Goal: Task Accomplishment & Management: Manage account settings

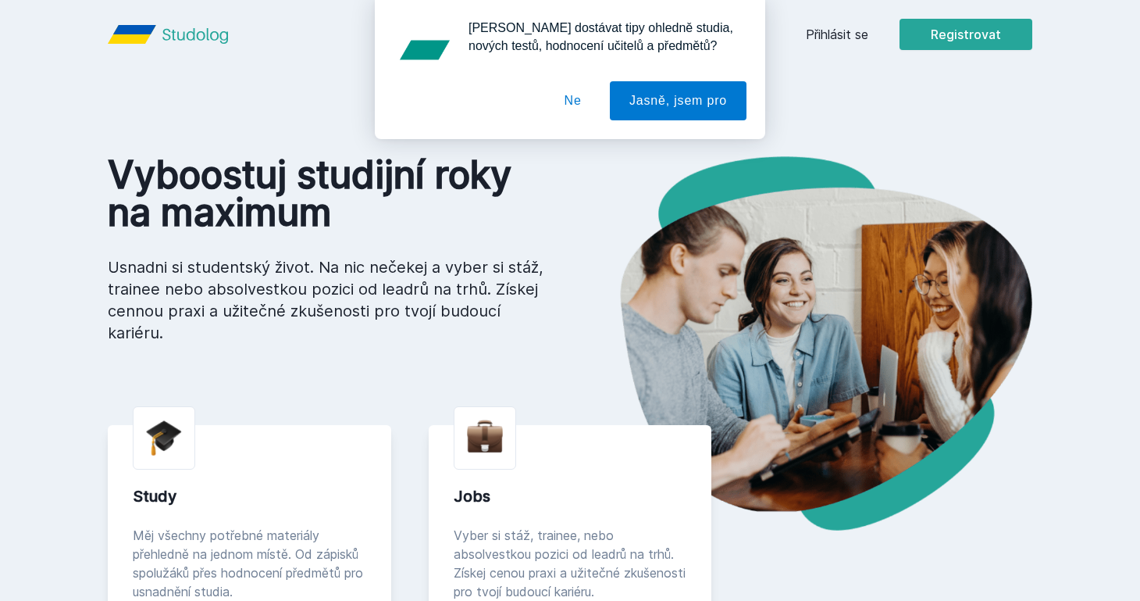
click at [570, 98] on button "Ne" at bounding box center [573, 100] width 56 height 39
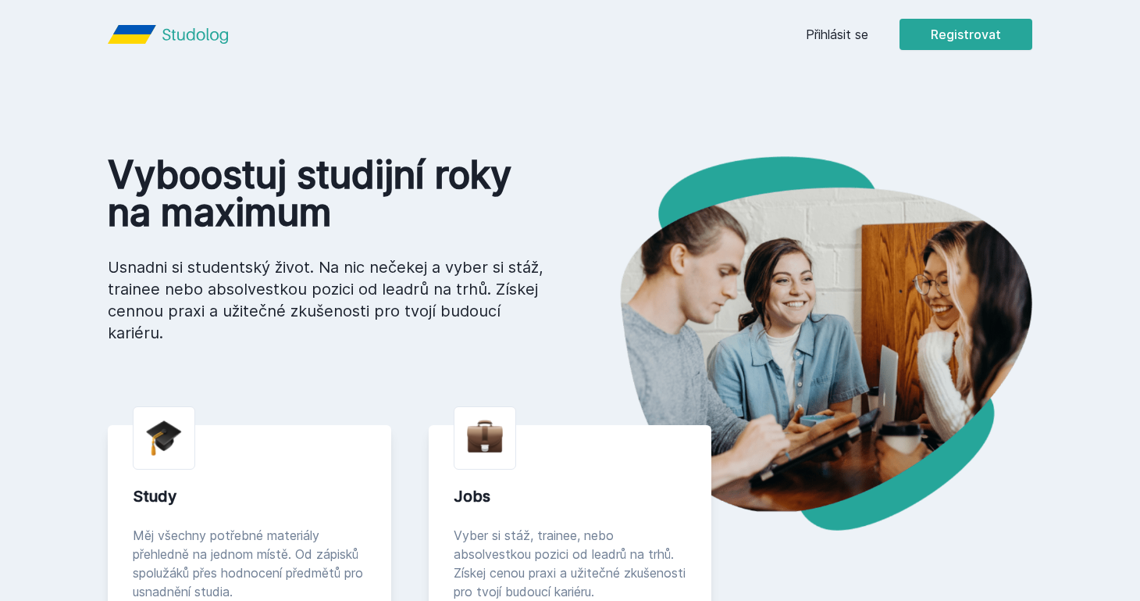
click at [849, 31] on link "Přihlásit se" at bounding box center [837, 34] width 62 height 19
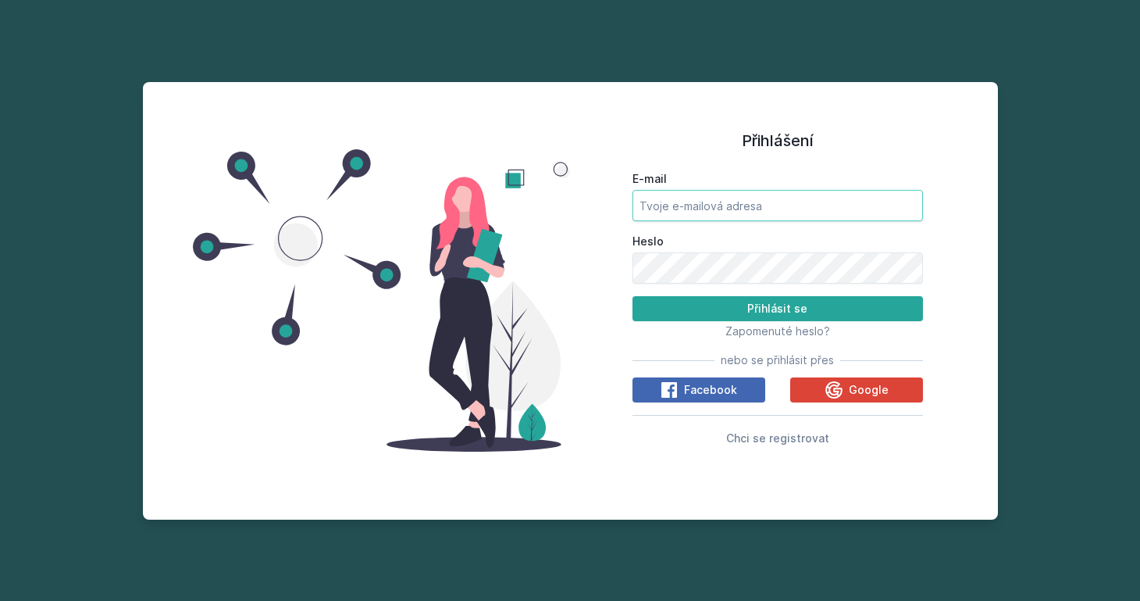
type input "[EMAIL_ADDRESS][DOMAIN_NAME]"
click at [777, 309] on button "Přihlásit se" at bounding box center [778, 308] width 291 height 25
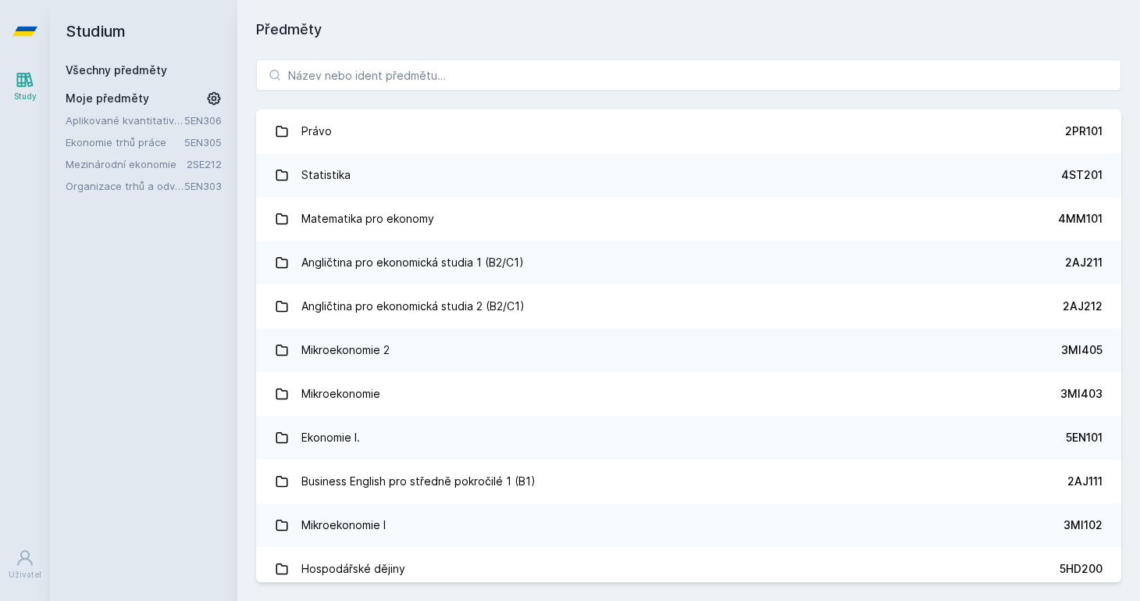
click at [134, 116] on link "Aplikované kvantitativní metody I" at bounding box center [125, 120] width 119 height 16
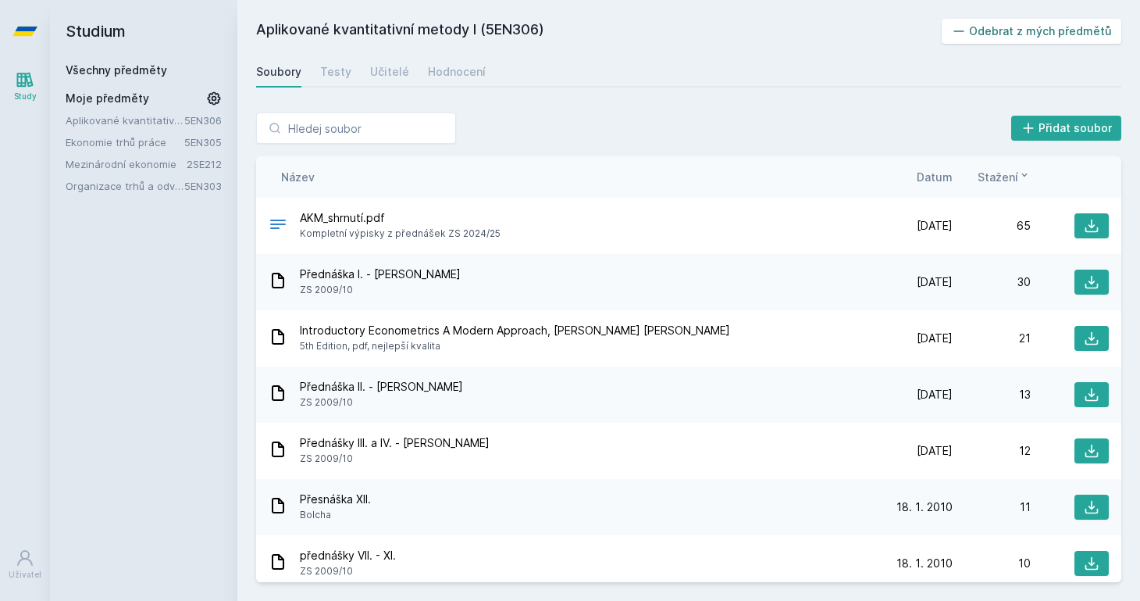
click at [1008, 28] on button "Odebrat z mých předmětů" at bounding box center [1032, 31] width 180 height 25
click at [199, 120] on link "5EN305" at bounding box center [202, 120] width 37 height 12
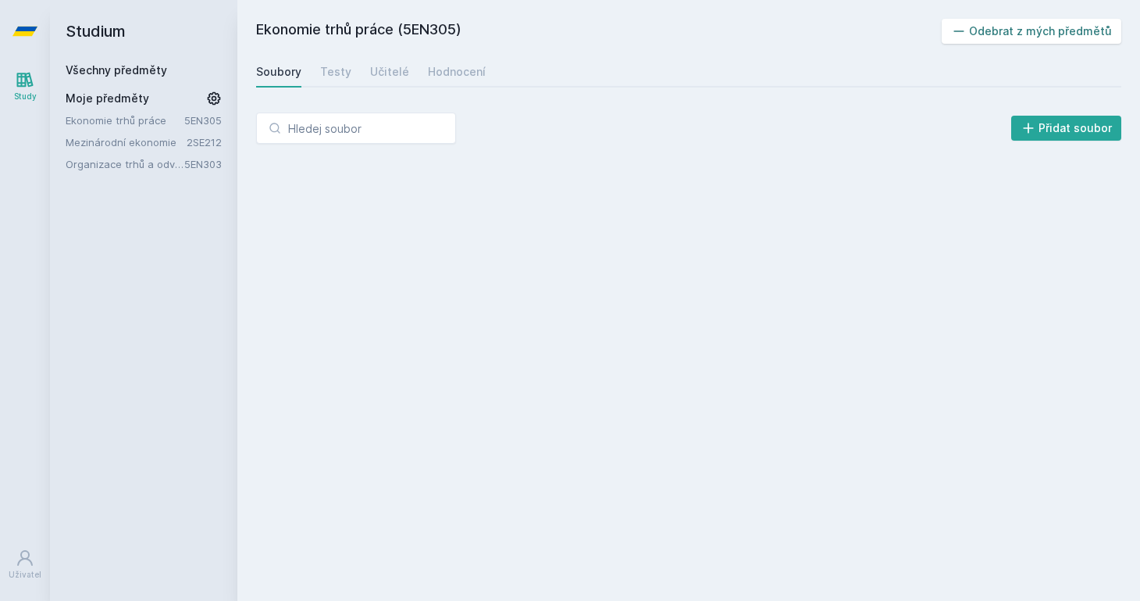
click at [976, 37] on button "Odebrat z mých předmětů" at bounding box center [1032, 31] width 180 height 25
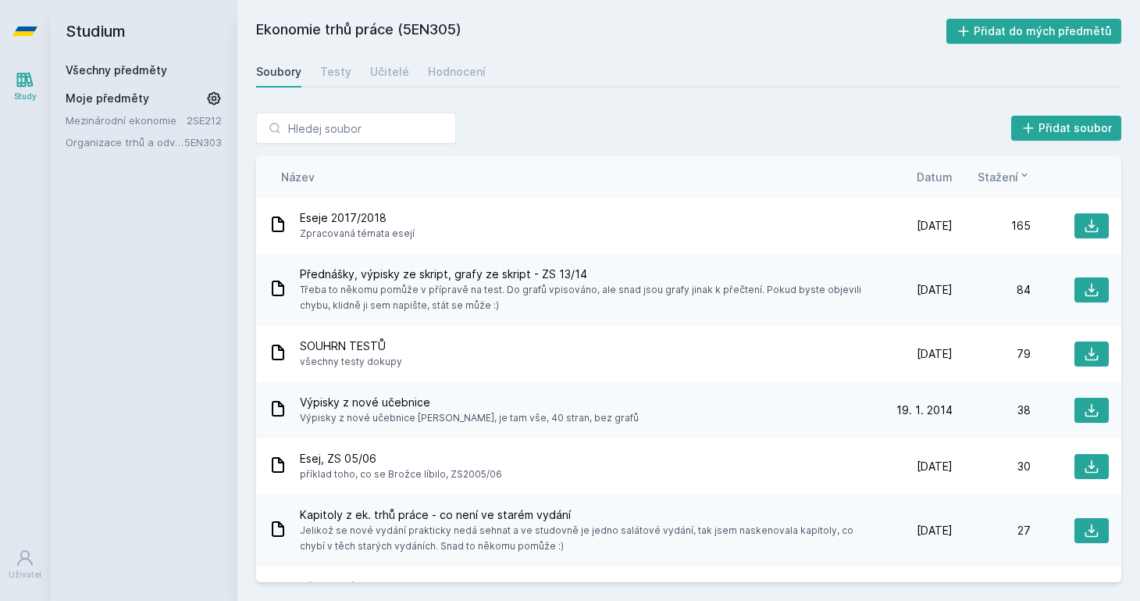
click at [177, 120] on link "Mezinárodní ekonomie" at bounding box center [126, 120] width 121 height 16
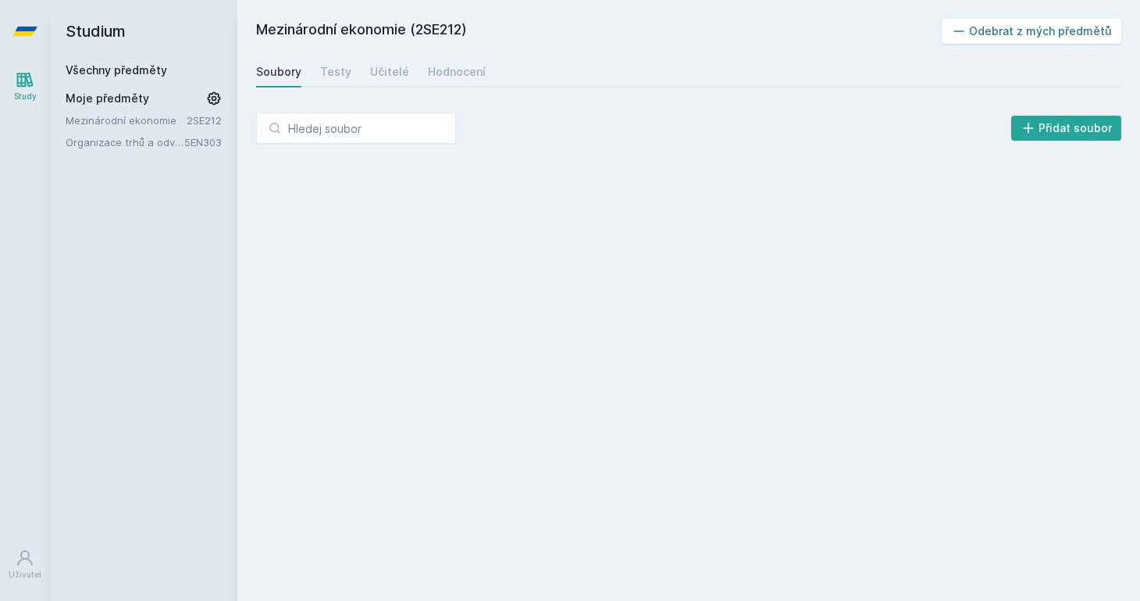
click at [1014, 34] on button "Odebrat z mých předmětů" at bounding box center [1032, 31] width 180 height 25
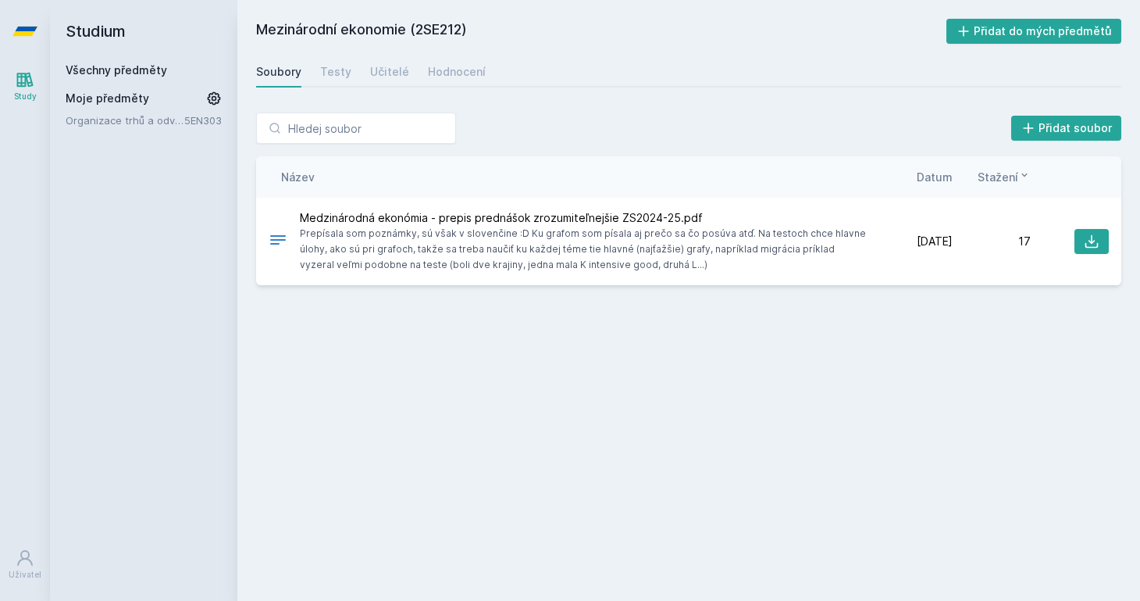
click at [209, 116] on link "5EN303" at bounding box center [202, 120] width 37 height 12
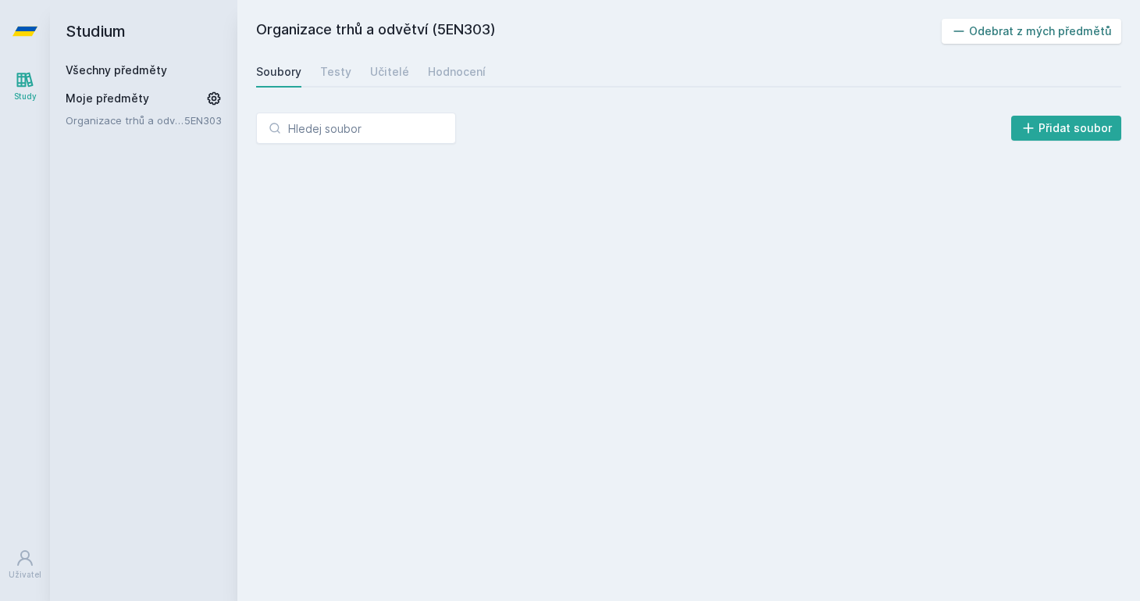
click at [962, 36] on icon at bounding box center [959, 31] width 16 height 16
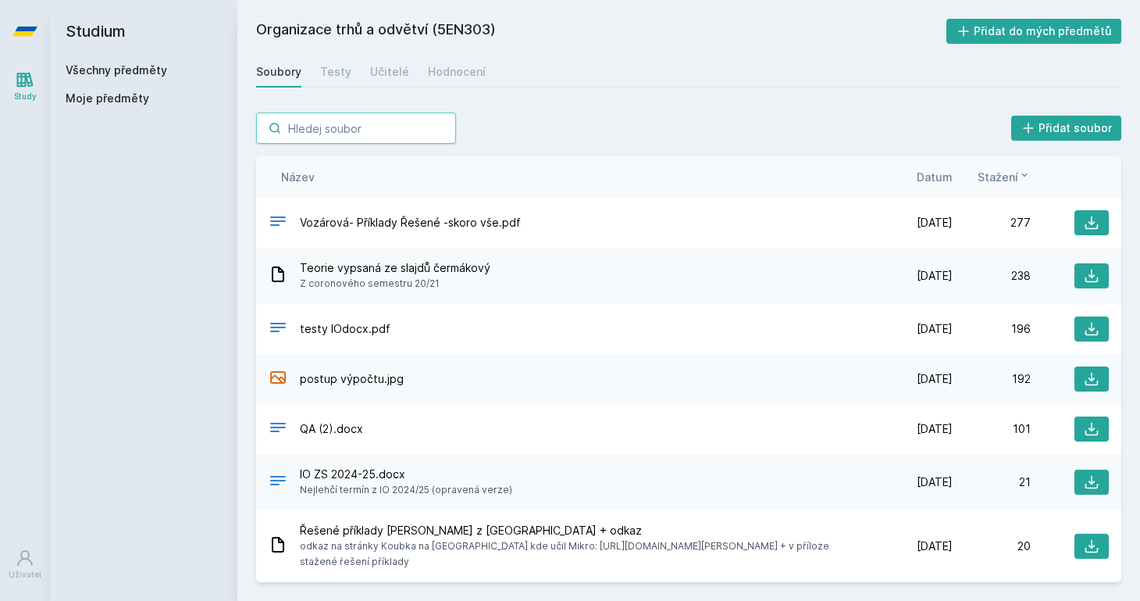
click at [337, 126] on input "search" at bounding box center [356, 127] width 200 height 31
click at [116, 86] on div "Všechny předměty Moje předměty" at bounding box center [144, 87] width 156 height 50
click at [114, 71] on link "Všechny předměty" at bounding box center [117, 69] width 102 height 13
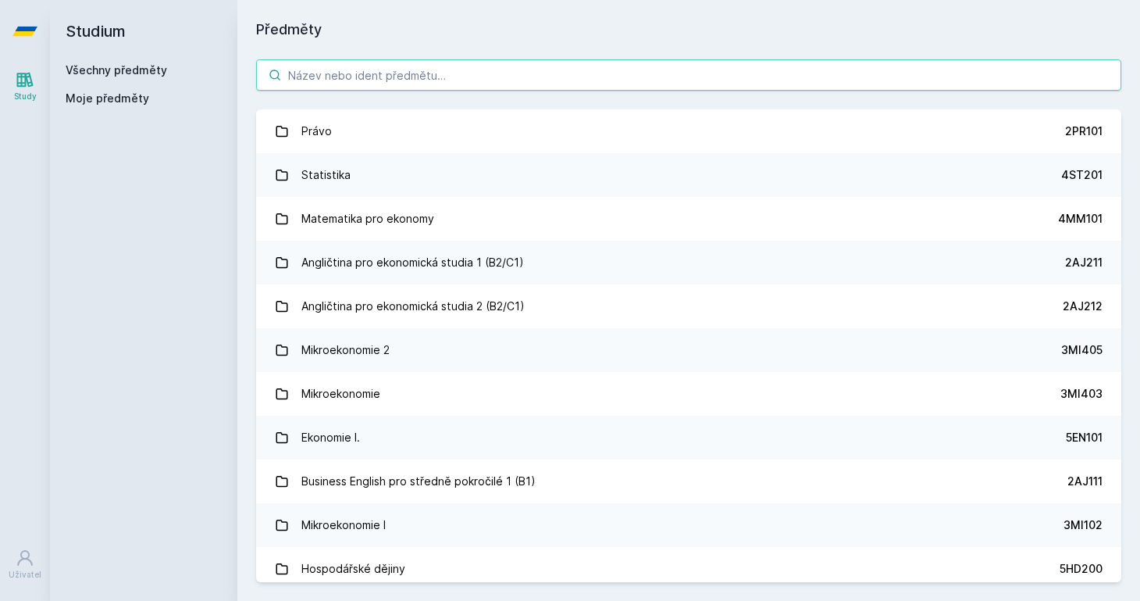
click at [405, 81] on input "search" at bounding box center [688, 74] width 865 height 31
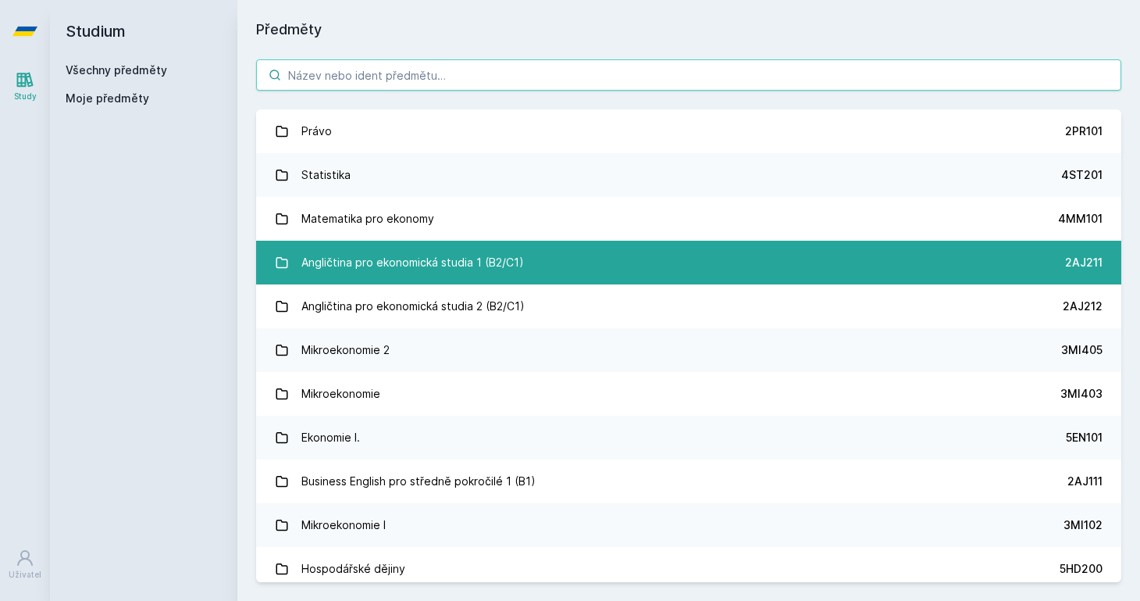
paste input "3MI411"
type input "3MI411"
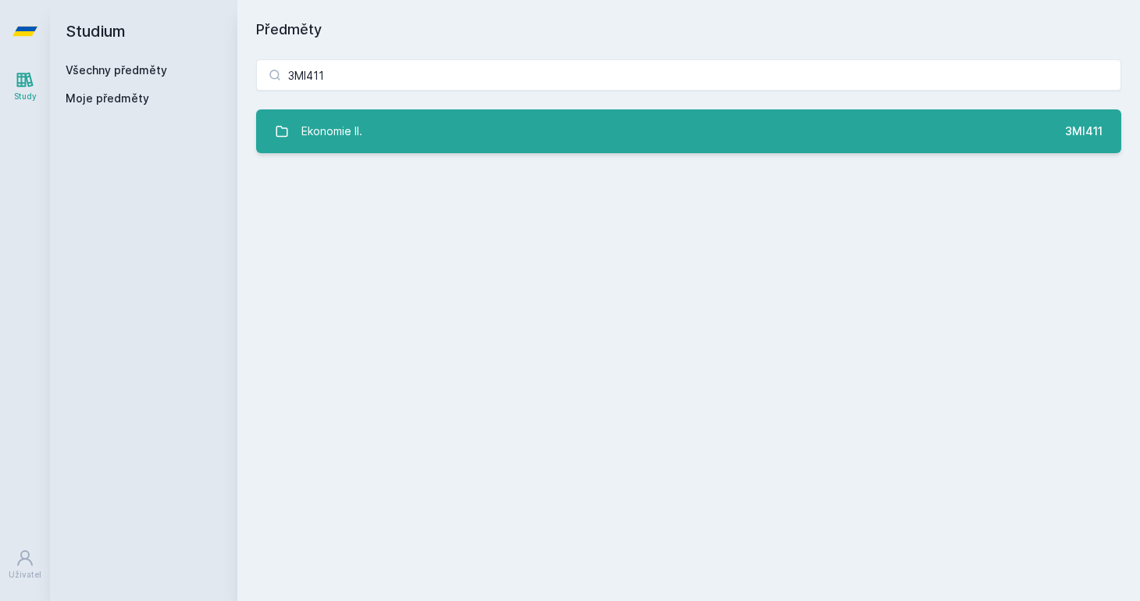
click at [382, 137] on link "Ekonomie II. 3MI411" at bounding box center [688, 131] width 865 height 44
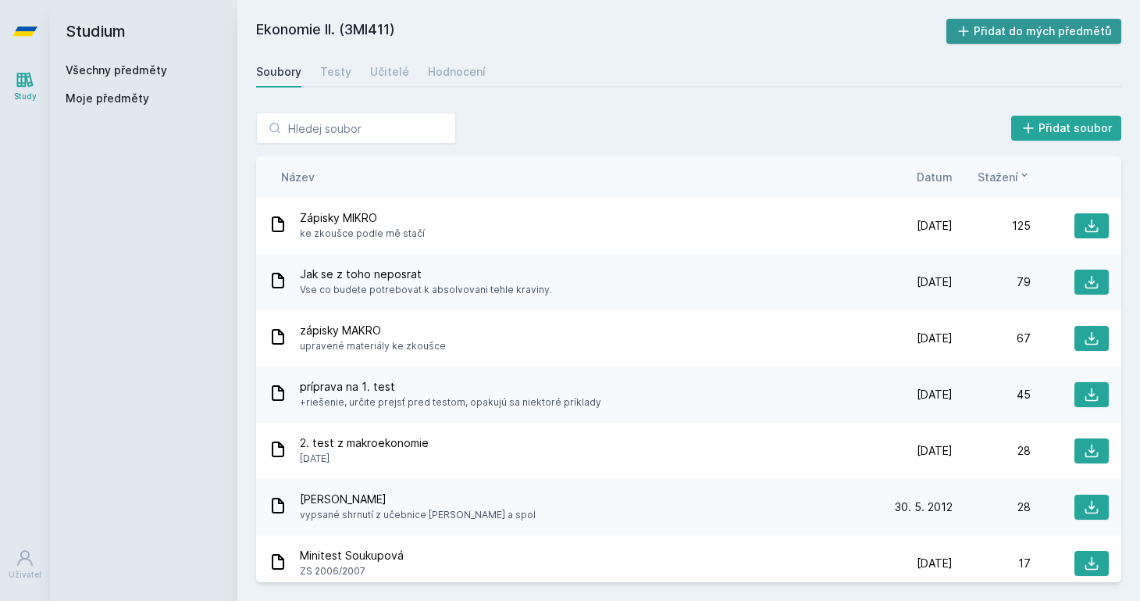
click at [1006, 29] on button "Přidat do mých předmětů" at bounding box center [1035, 31] width 176 height 25
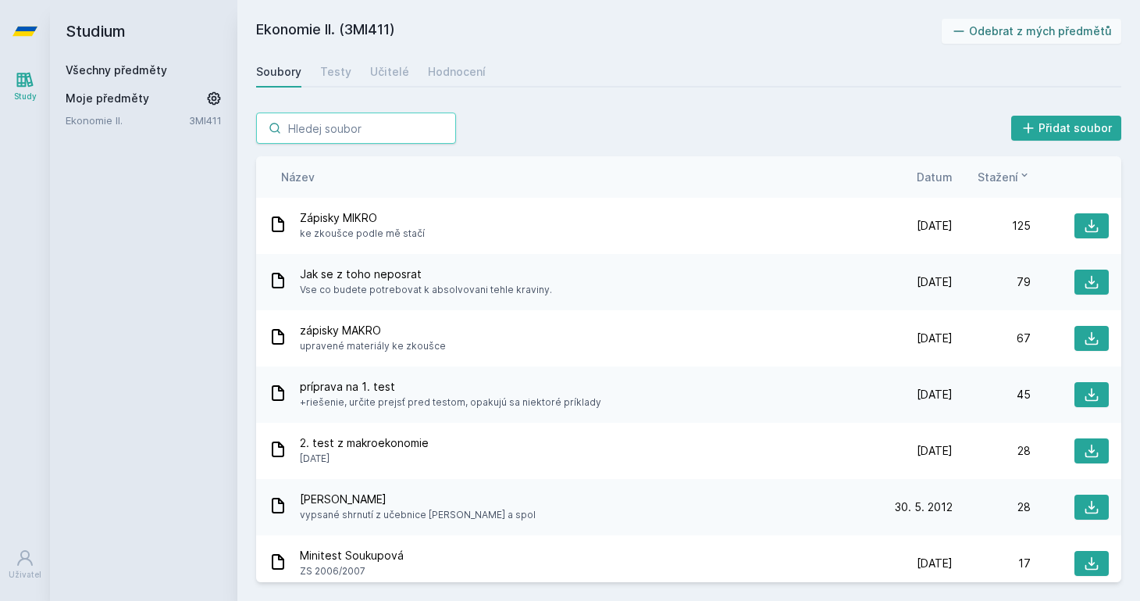
click at [336, 127] on input "search" at bounding box center [356, 127] width 200 height 31
click at [132, 69] on link "Všechny předměty" at bounding box center [117, 69] width 102 height 13
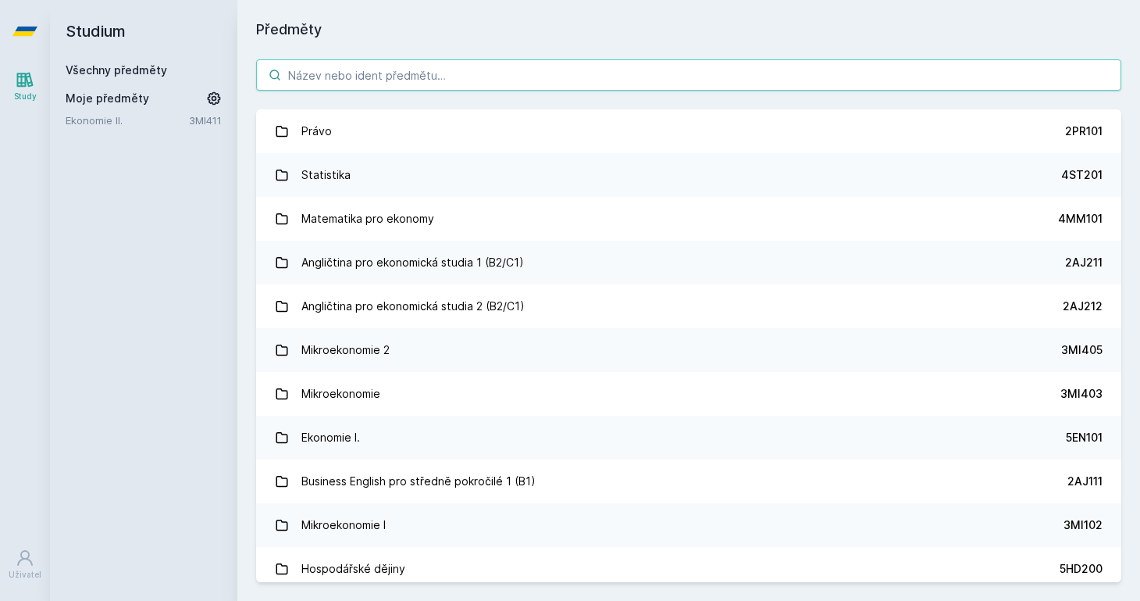
click at [328, 80] on input "search" at bounding box center [688, 74] width 865 height 31
paste input "1FP402"
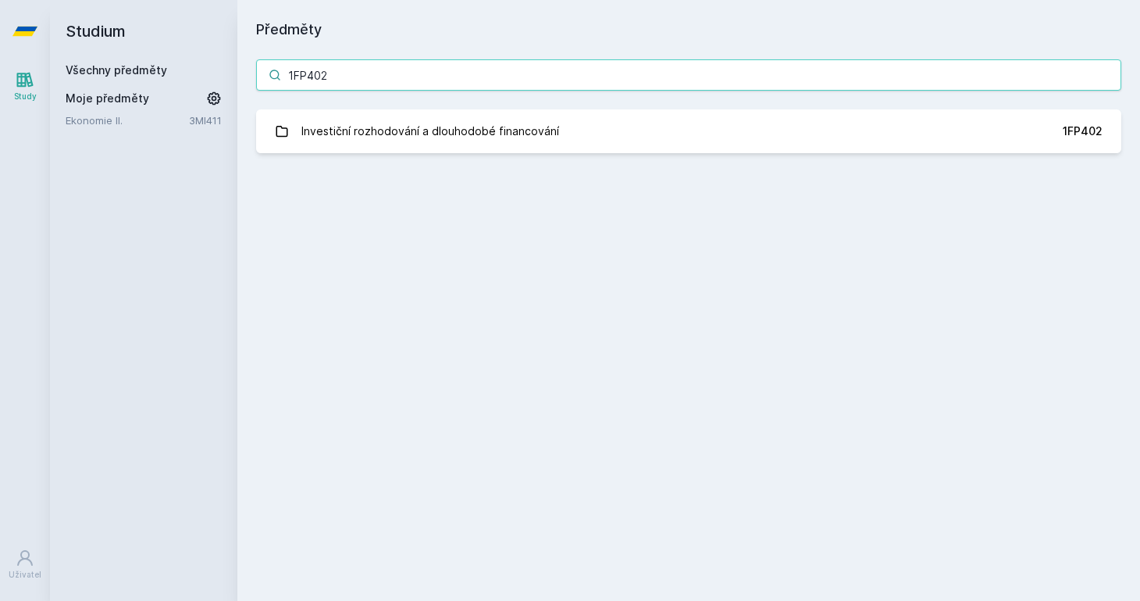
type input "1FP402"
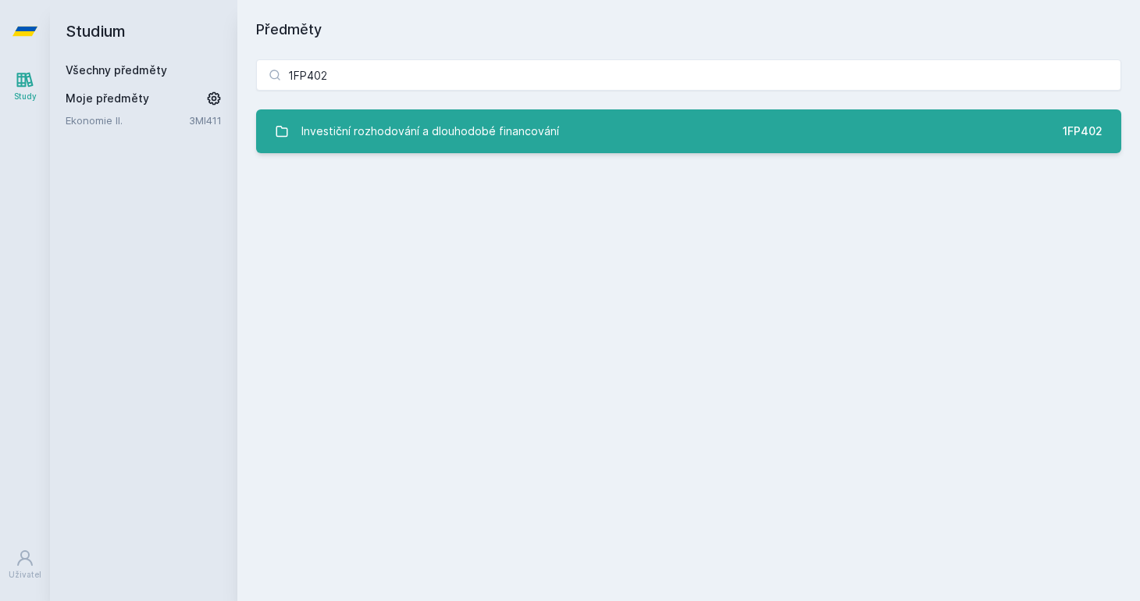
click at [441, 141] on div "Investiční rozhodování a dlouhodobé financování" at bounding box center [431, 131] width 258 height 31
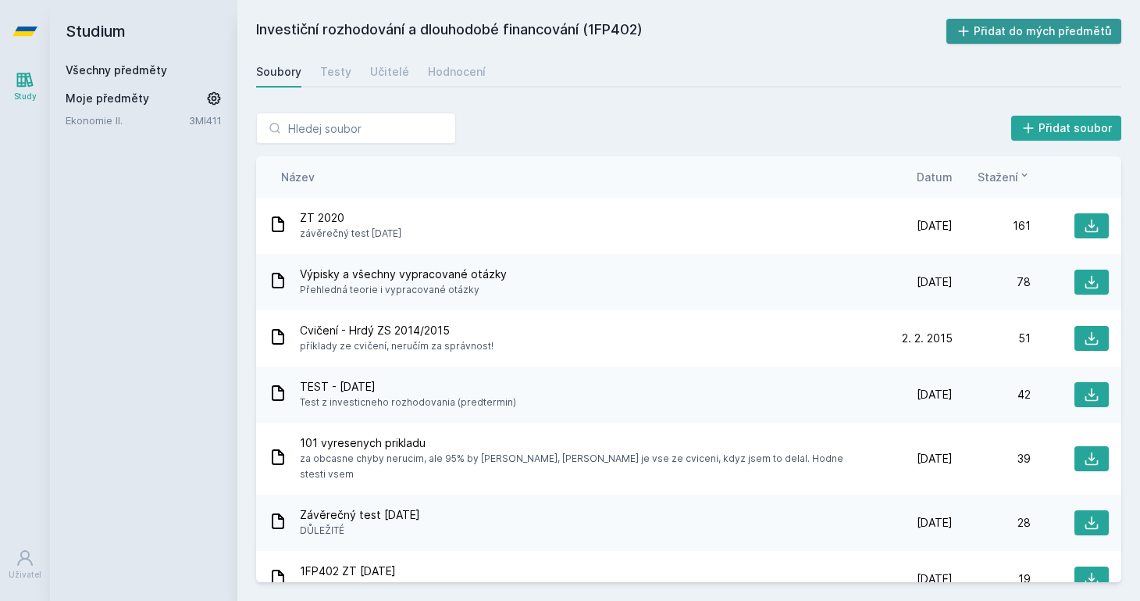
click at [981, 33] on button "Přidat do mých předmětů" at bounding box center [1035, 31] width 176 height 25
click at [456, 76] on div "Hodnocení" at bounding box center [457, 72] width 58 height 16
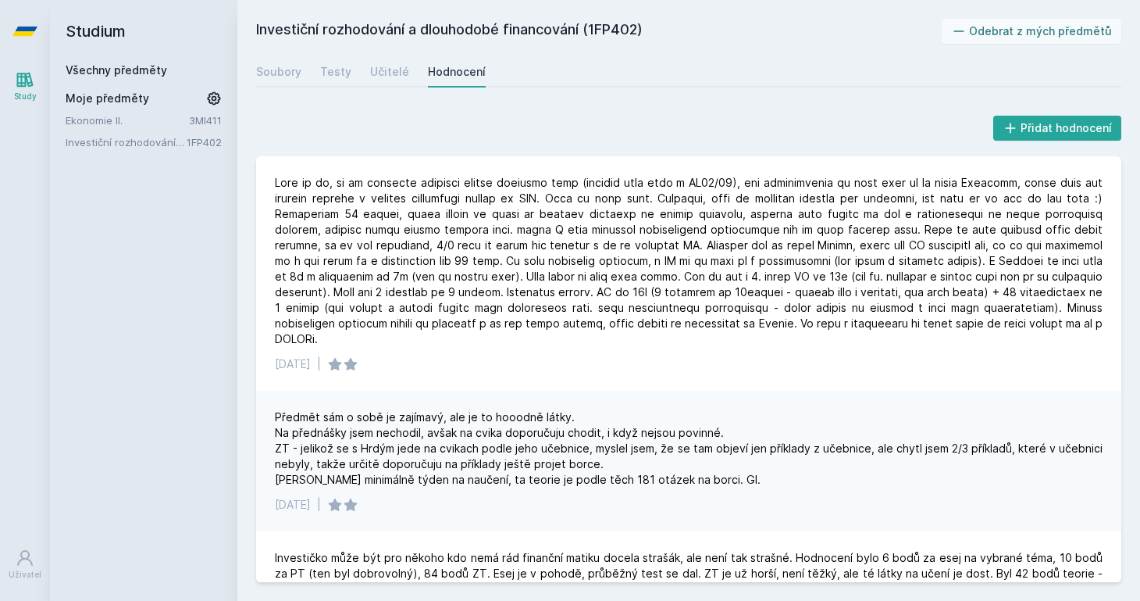
click at [162, 75] on link "Všechny předměty" at bounding box center [117, 69] width 102 height 13
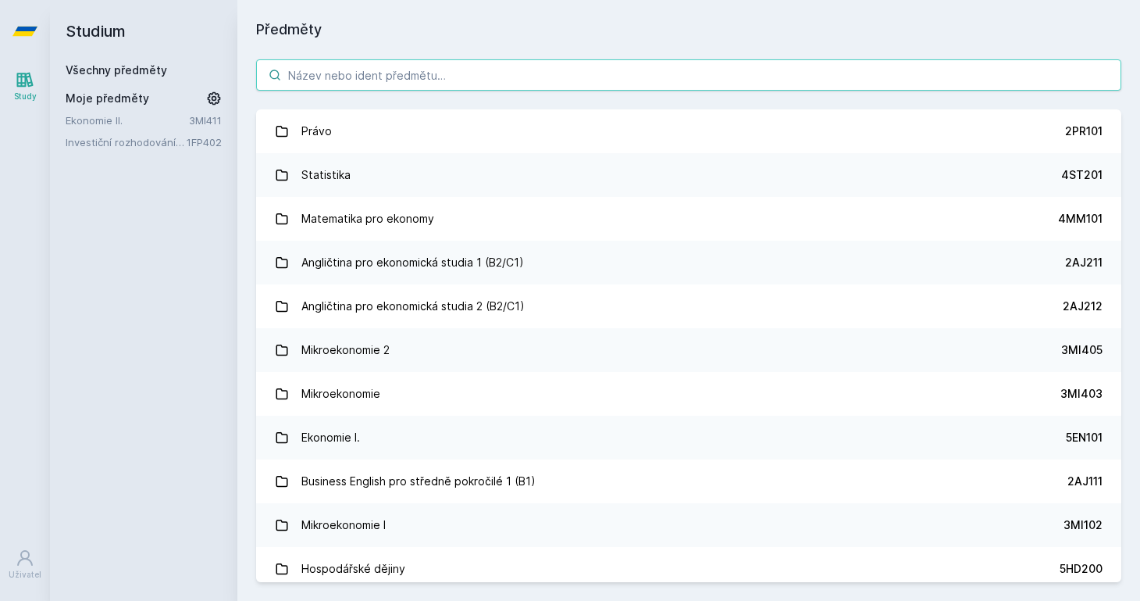
click at [353, 66] on input "search" at bounding box center [688, 74] width 865 height 31
paste input "1BP404"
type input "1BP404"
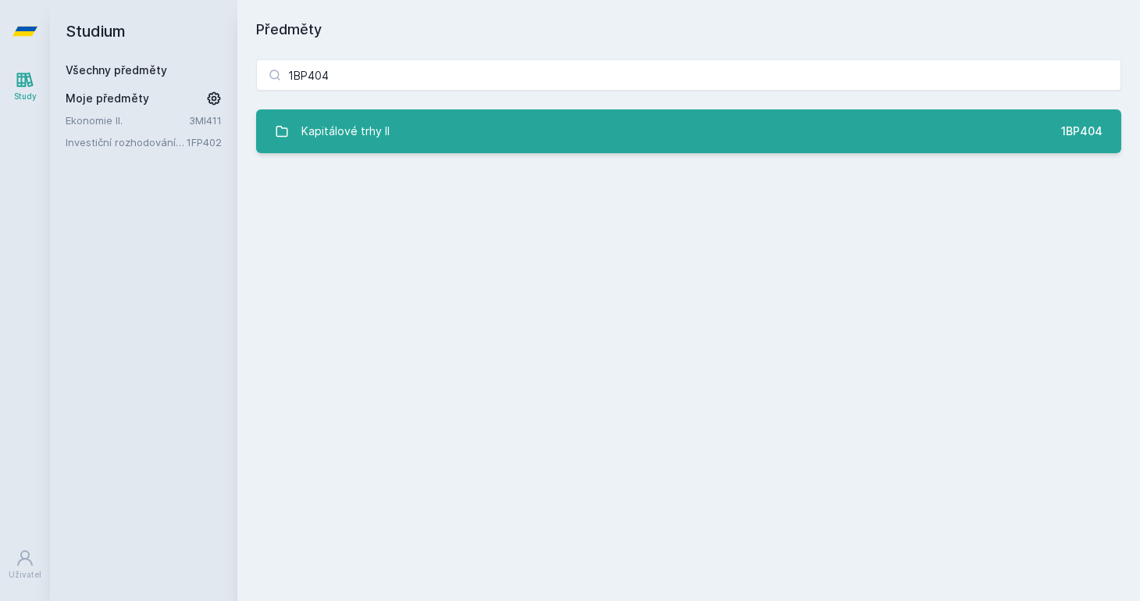
click at [334, 121] on div "Kapitálové trhy II" at bounding box center [346, 131] width 88 height 31
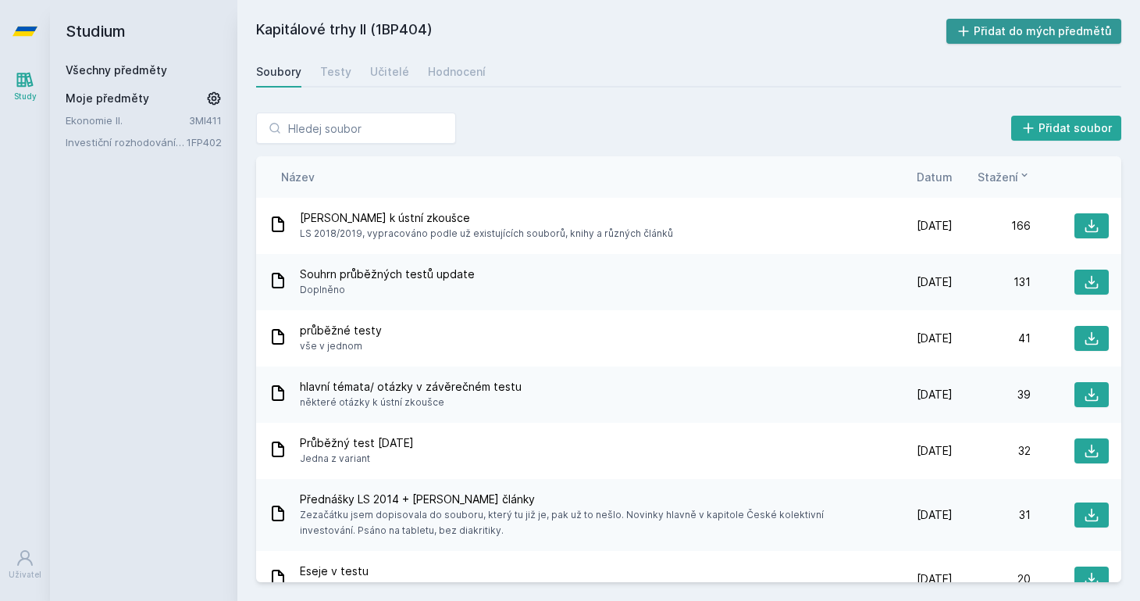
click at [1011, 30] on button "Přidat do mých předmětů" at bounding box center [1035, 31] width 176 height 25
click at [141, 71] on link "Všechny předměty" at bounding box center [117, 69] width 102 height 13
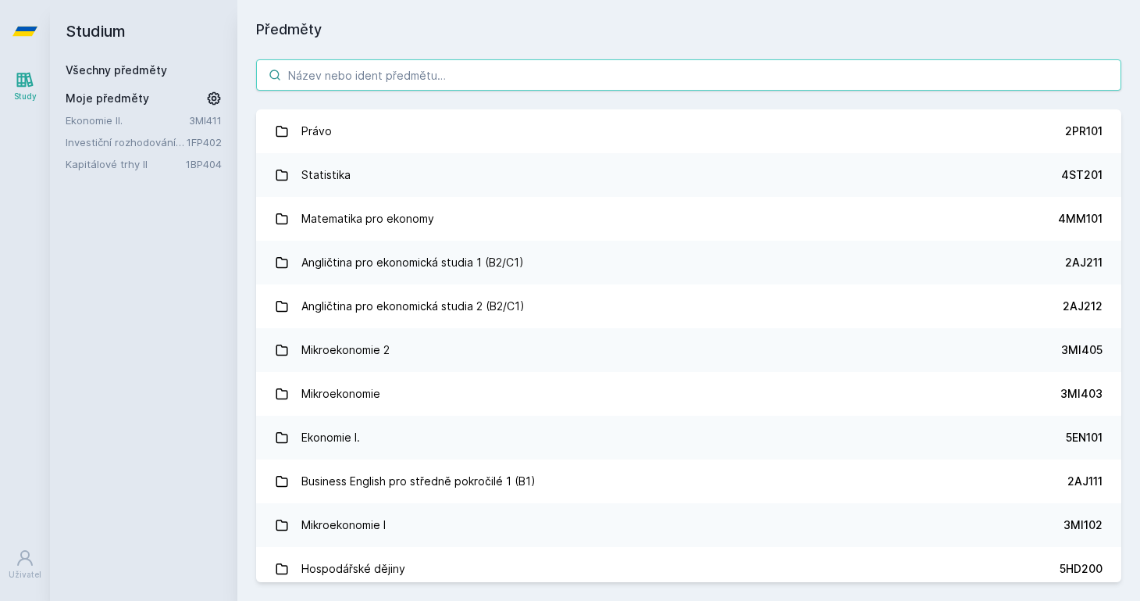
click at [282, 84] on input "search" at bounding box center [688, 74] width 865 height 31
paste input "1FP405"
type input "1FP405"
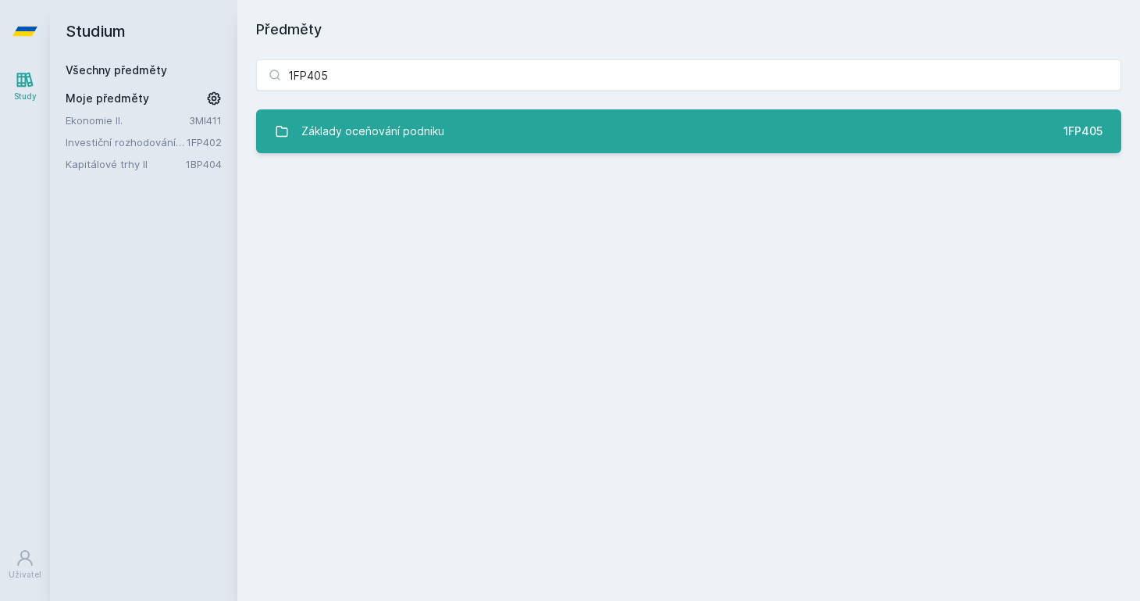
click at [437, 138] on div "Základy oceňování podniku" at bounding box center [373, 131] width 143 height 31
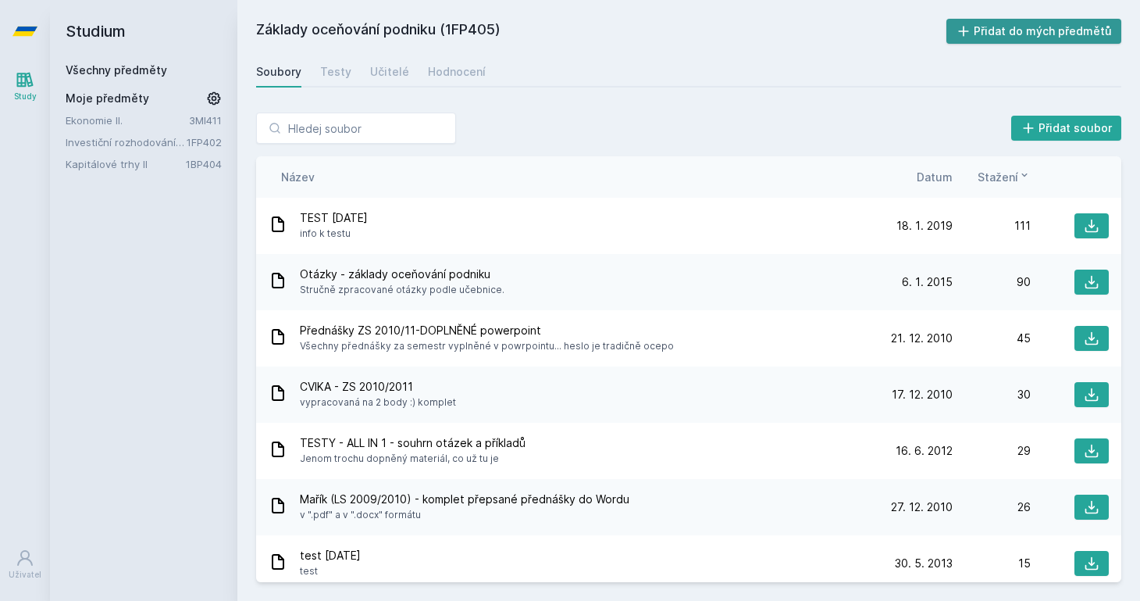
click at [1041, 30] on button "Přidat do mých předmětů" at bounding box center [1035, 31] width 176 height 25
click at [111, 122] on link "Ekonomie II." at bounding box center [127, 120] width 123 height 16
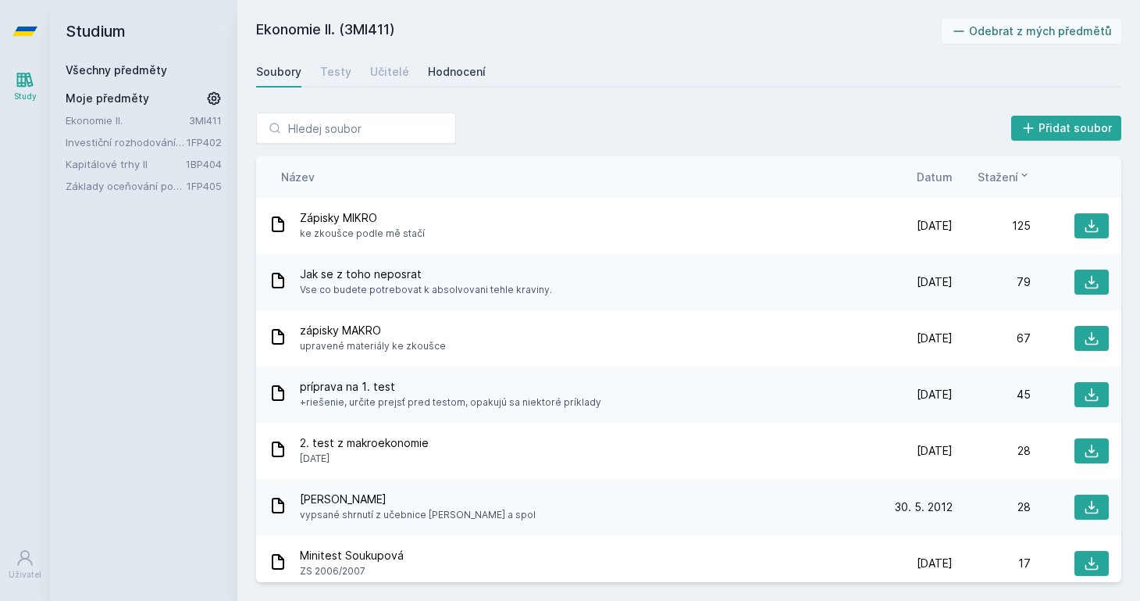
click at [456, 76] on div "Hodnocení" at bounding box center [457, 72] width 58 height 16
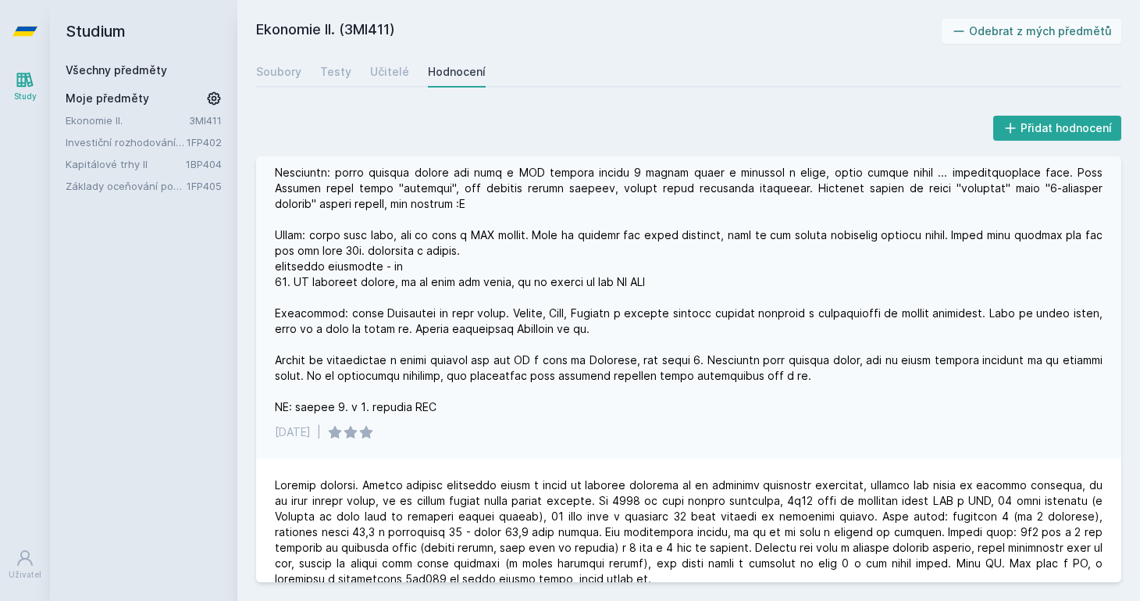
scroll to position [385, 0]
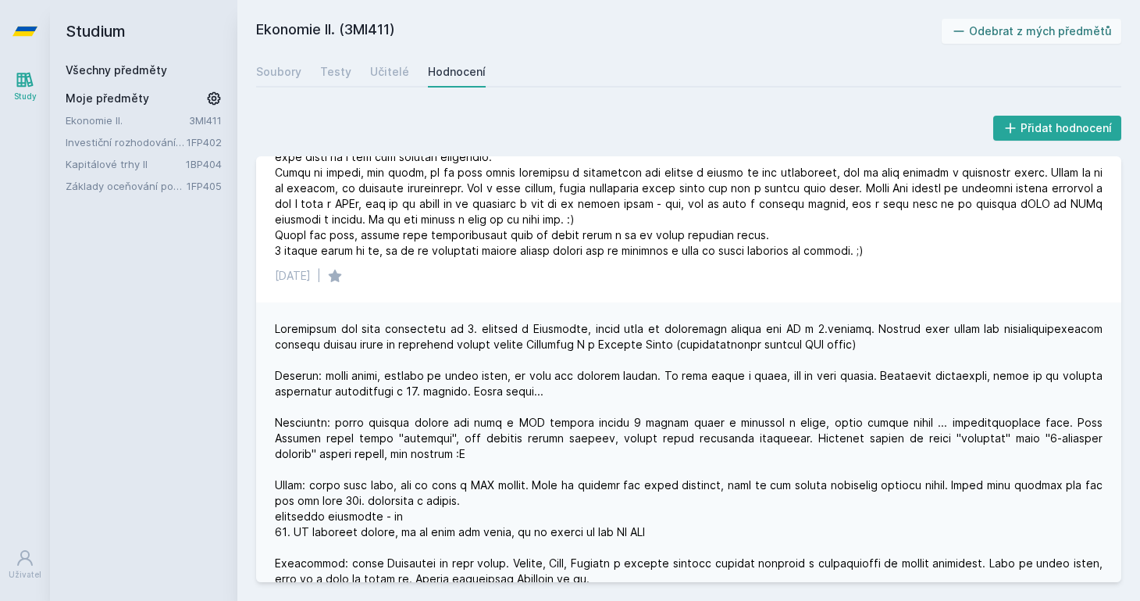
click at [133, 142] on link "Investiční rozhodování a dlouhodobé financování" at bounding box center [126, 142] width 121 height 16
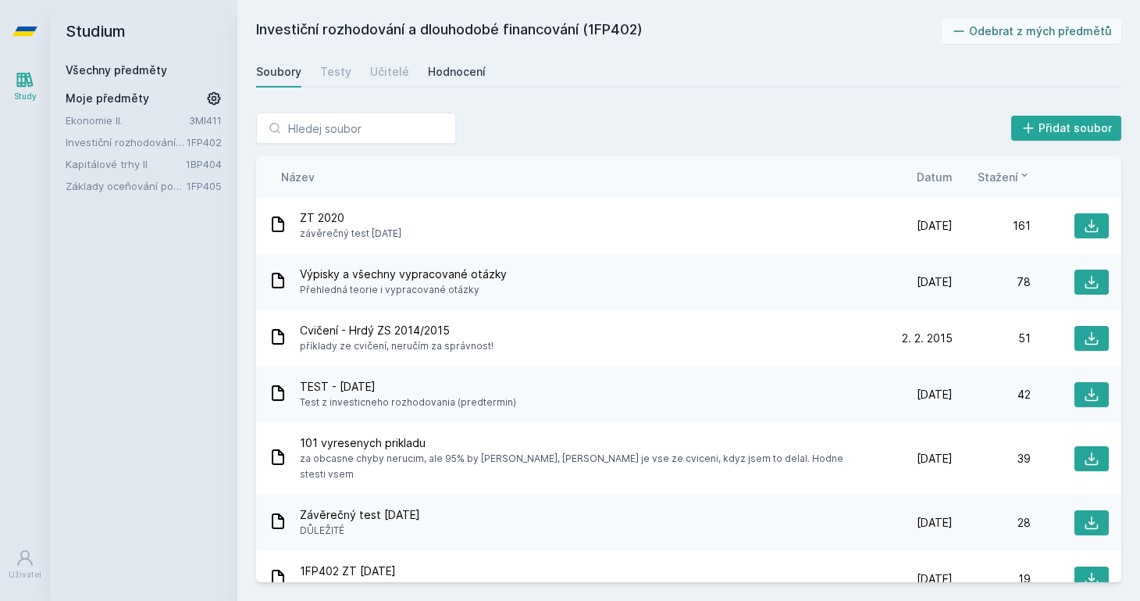
click at [440, 65] on div "Hodnocení" at bounding box center [457, 72] width 58 height 16
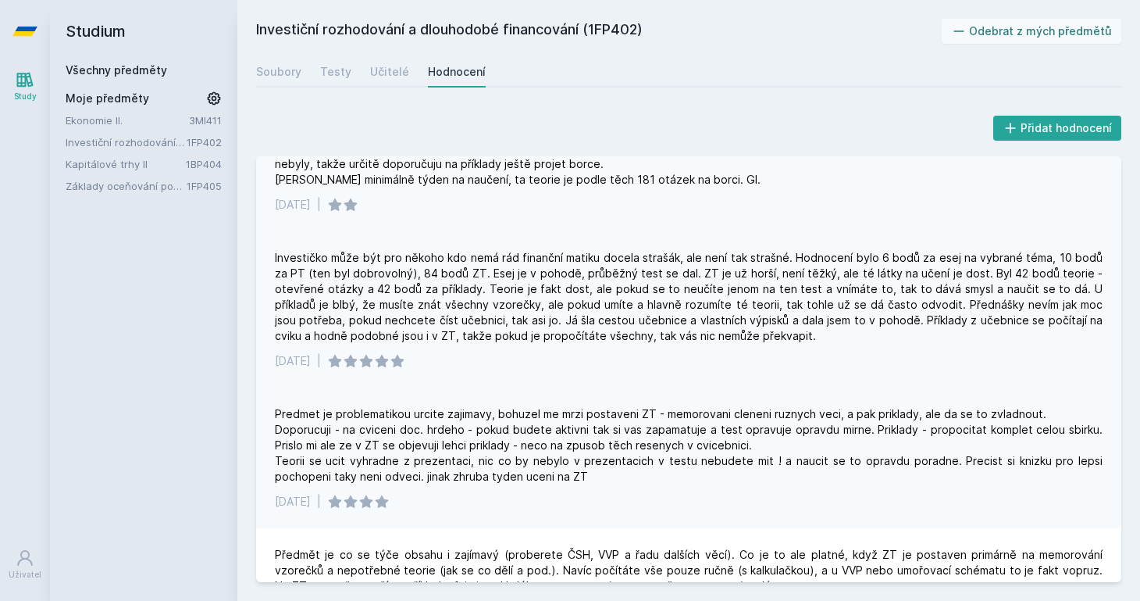
scroll to position [302, 0]
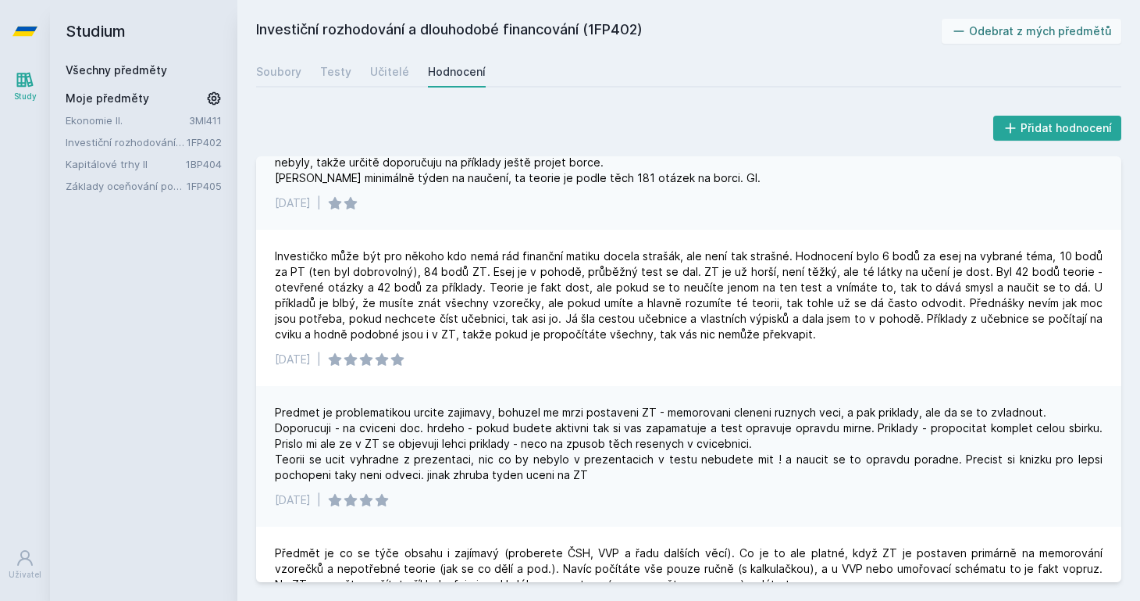
click at [98, 167] on link "Kapitálové trhy II" at bounding box center [126, 164] width 120 height 16
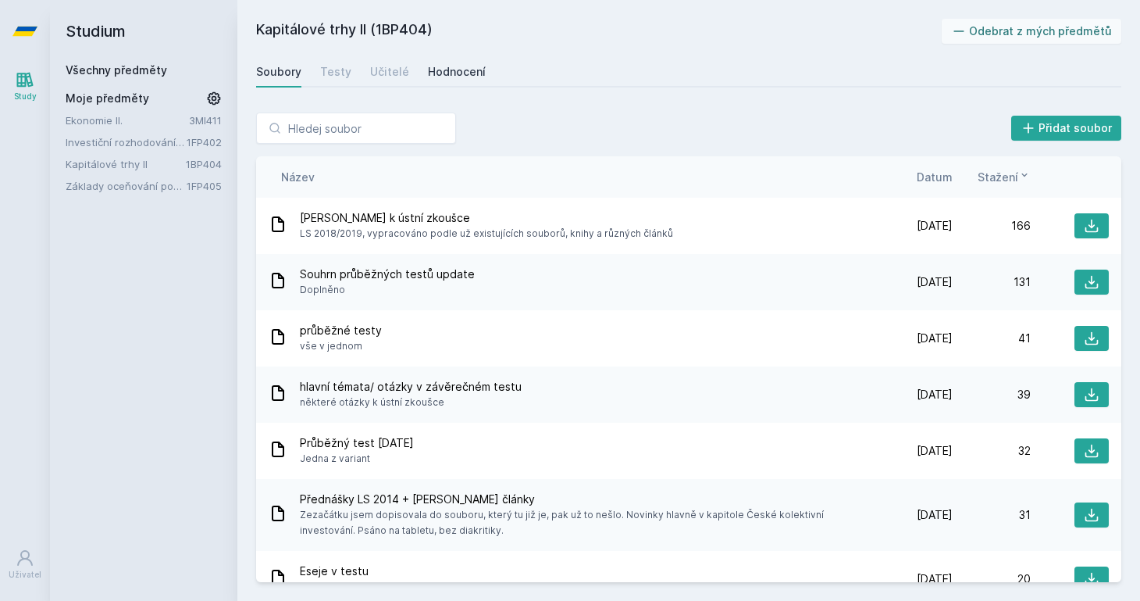
click at [440, 73] on div "Hodnocení" at bounding box center [457, 72] width 58 height 16
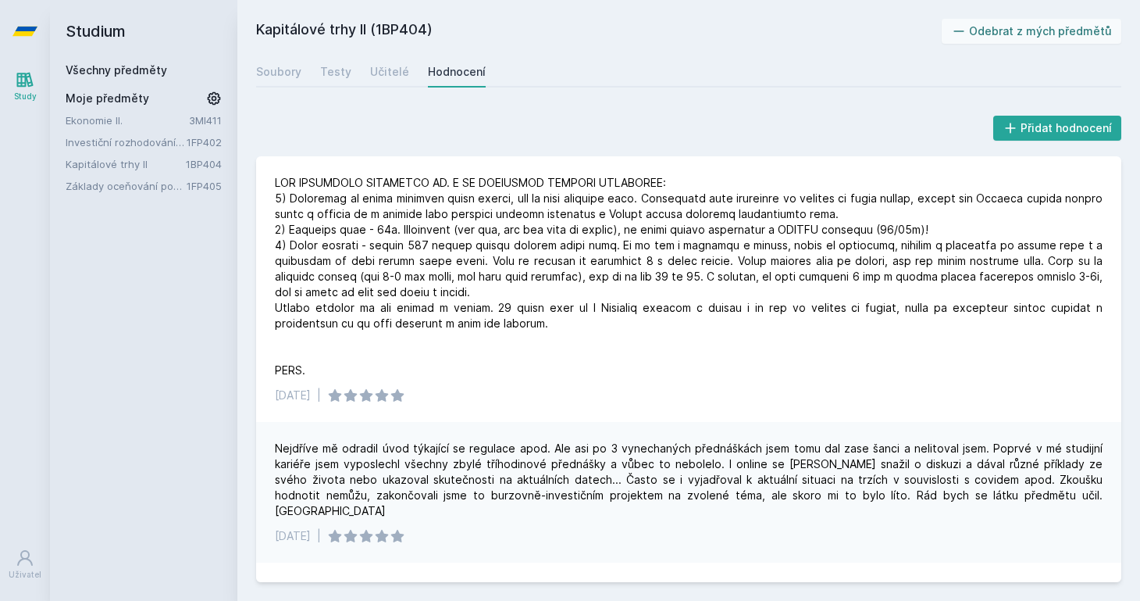
click at [137, 66] on link "Všechny předměty" at bounding box center [117, 69] width 102 height 13
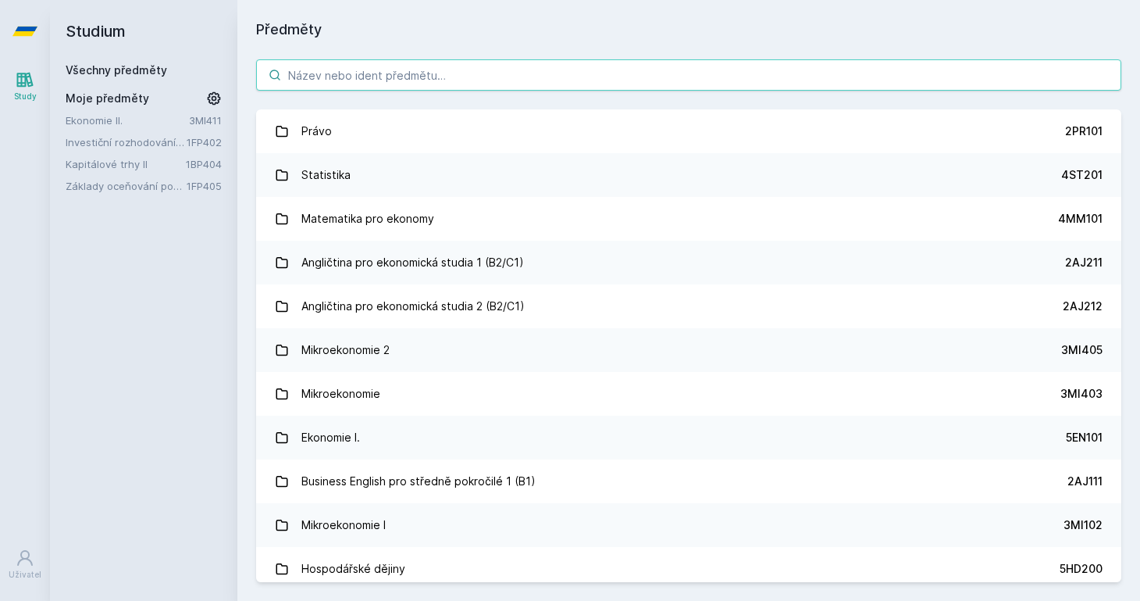
click at [490, 68] on input "search" at bounding box center [688, 74] width 865 height 31
paste input "1BP327"
type input "1BP327"
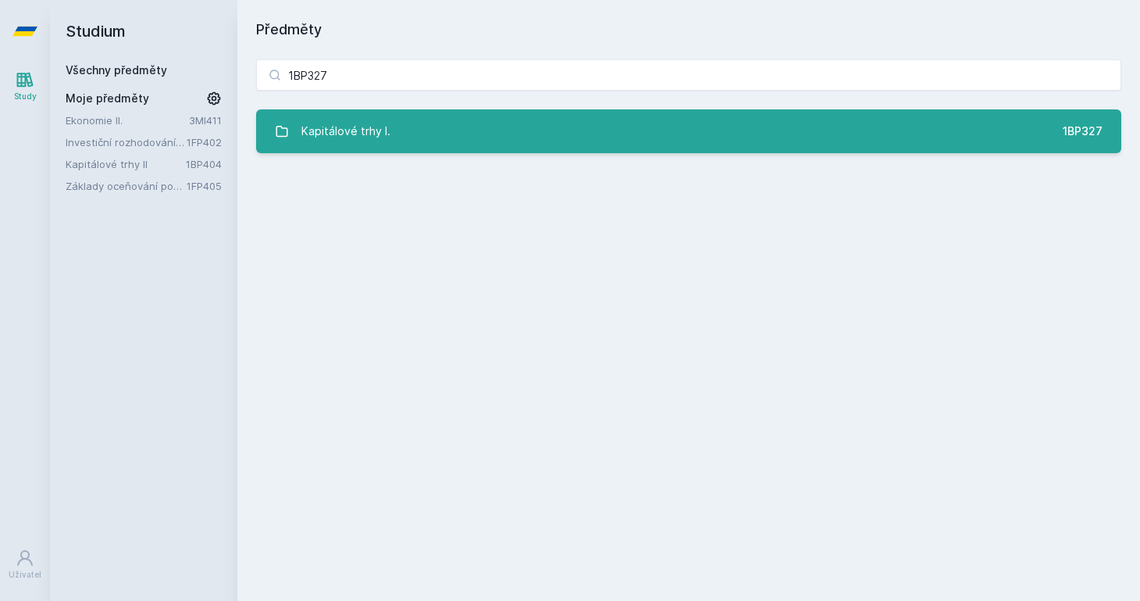
click at [479, 136] on link "Kapitálové trhy I. 1BP327" at bounding box center [688, 131] width 865 height 44
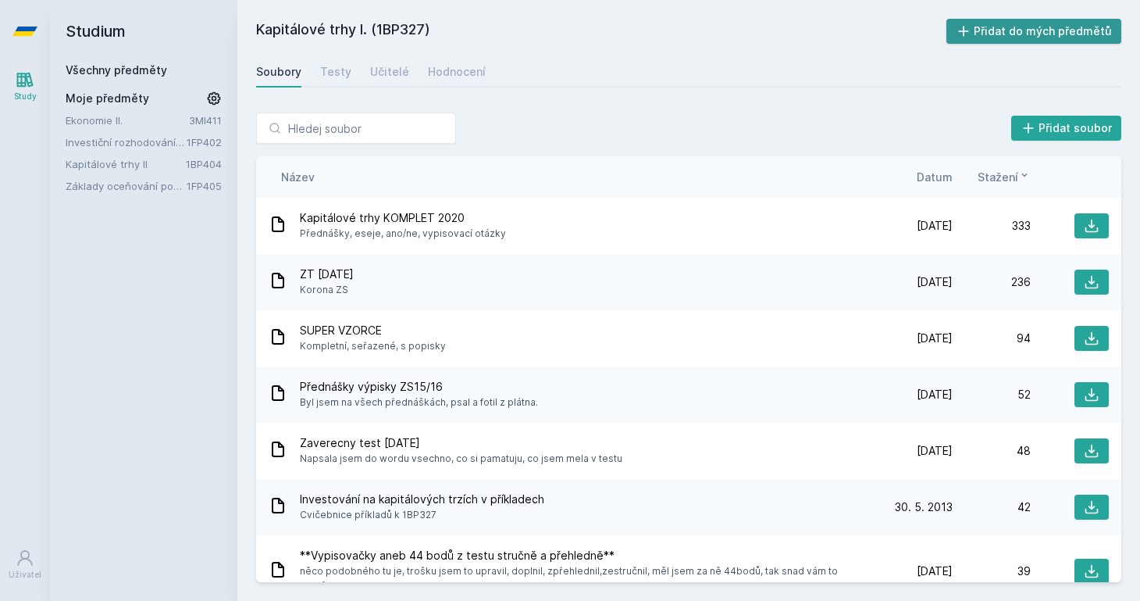
click at [1032, 26] on button "Přidat do mých předmětů" at bounding box center [1035, 31] width 176 height 25
click at [449, 68] on div "Hodnocení" at bounding box center [457, 72] width 58 height 16
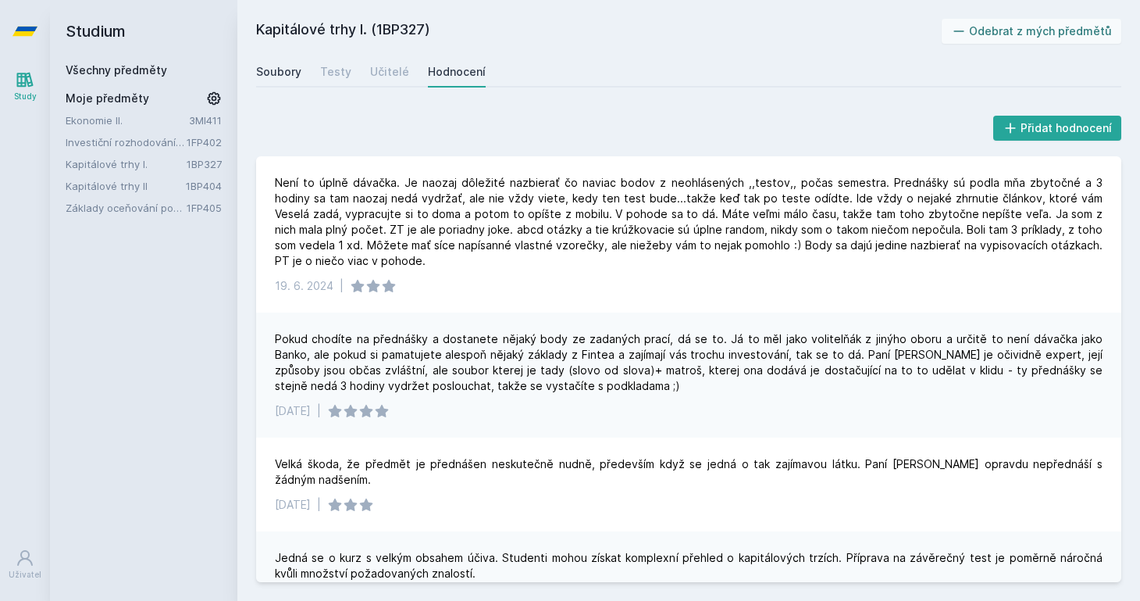
click at [280, 66] on div "Soubory" at bounding box center [278, 72] width 45 height 16
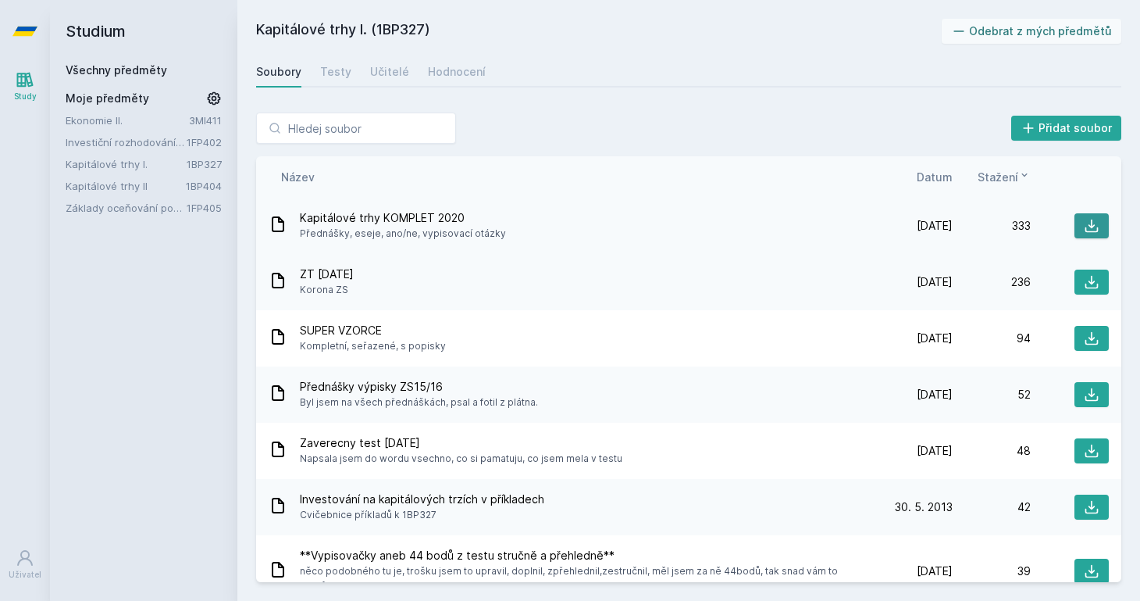
click at [1087, 223] on icon at bounding box center [1092, 226] width 16 height 16
